Goal: Transaction & Acquisition: Purchase product/service

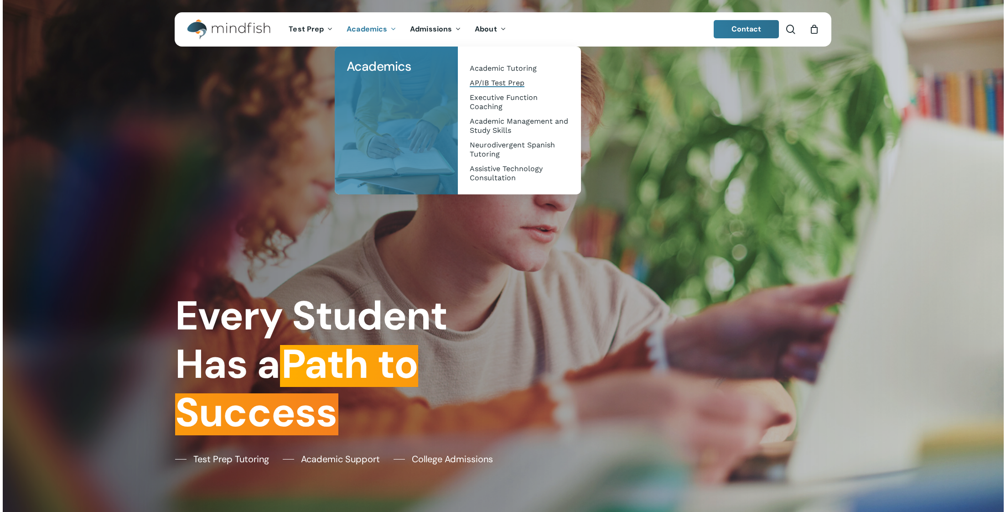
click at [489, 82] on span "AP/IB Test Prep" at bounding box center [497, 82] width 55 height 9
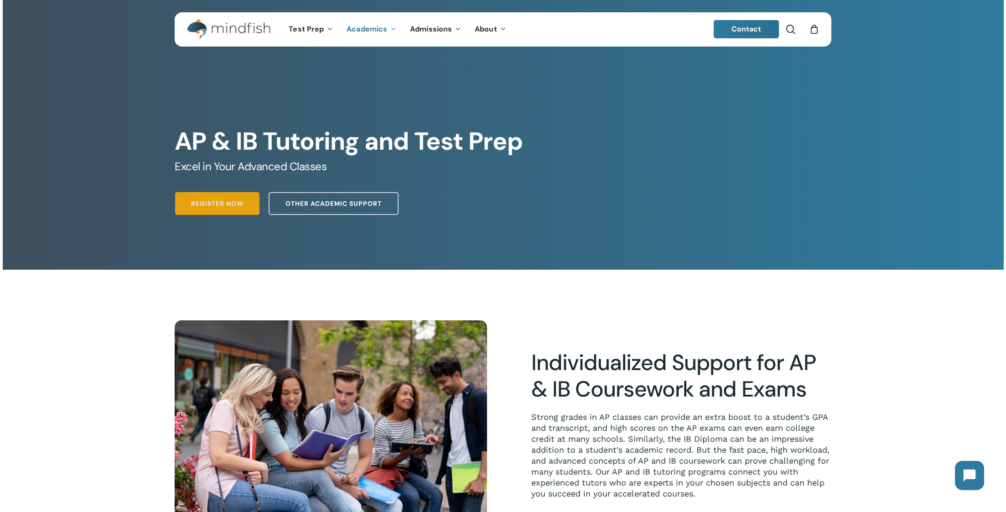
click at [213, 204] on span "Register Now" at bounding box center [217, 203] width 52 height 9
